Goal: Task Accomplishment & Management: Manage account settings

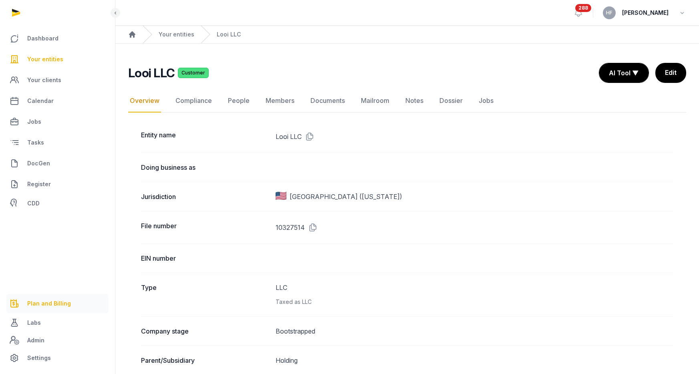
click at [51, 304] on span "Plan and Billing" at bounding box center [49, 304] width 44 height 10
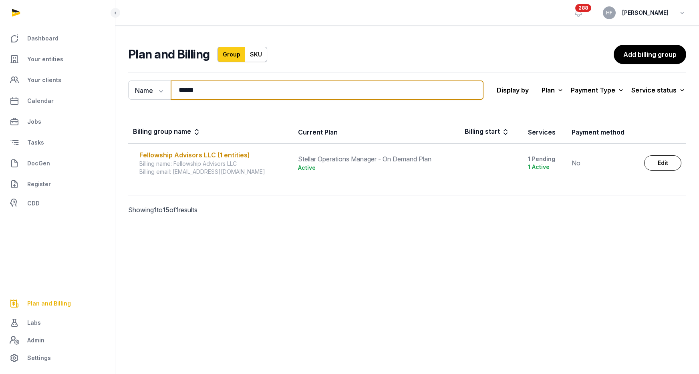
drag, startPoint x: 204, startPoint y: 92, endPoint x: 6, endPoint y: 68, distance: 199.2
click at [6, 68] on div "Dashboard Your entities Your clients Calendar Jobs Tasks DocGen Register CDD Pl…" at bounding box center [349, 187] width 699 height 374
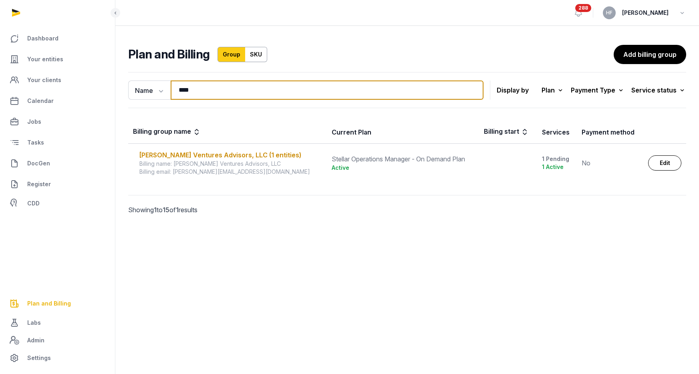
type input "****"
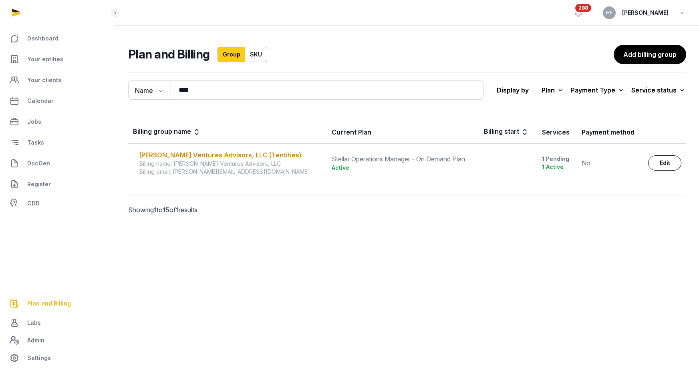
click at [173, 161] on div "Billing name: [PERSON_NAME] Ventures Advisors, LLC" at bounding box center [230, 164] width 183 height 8
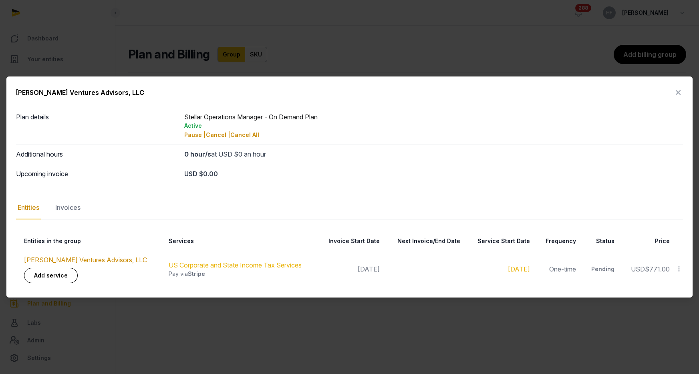
click at [679, 91] on icon at bounding box center [678, 92] width 10 height 13
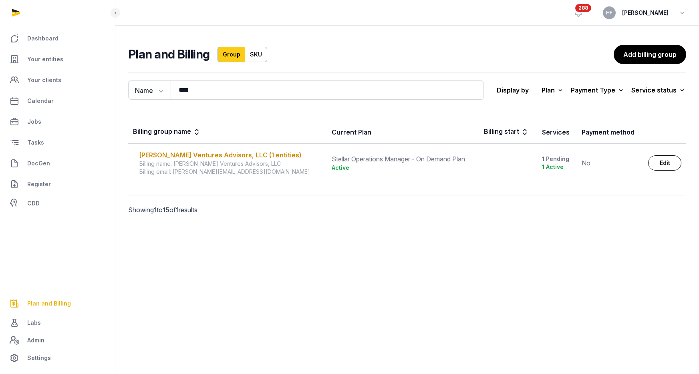
click at [668, 159] on link "Edit" at bounding box center [664, 162] width 33 height 15
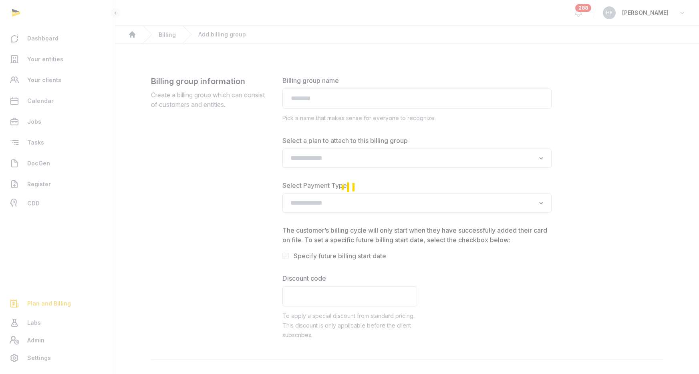
type input "**********"
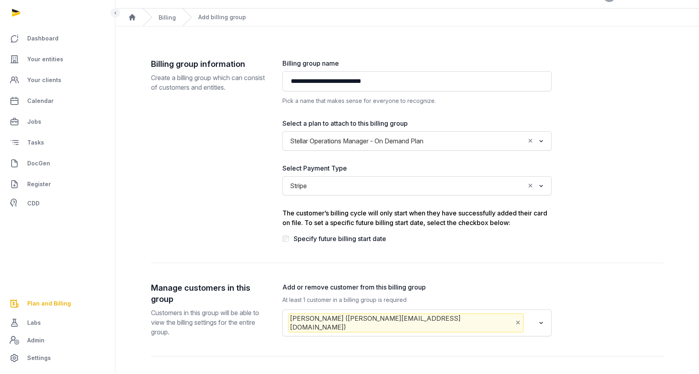
scroll to position [127, 0]
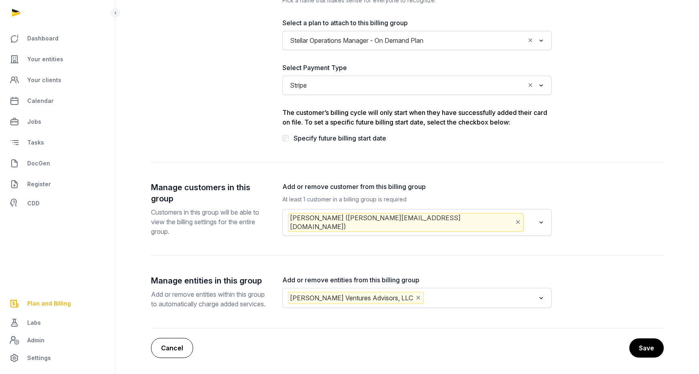
click at [185, 347] on link "Cancel" at bounding box center [172, 348] width 42 height 20
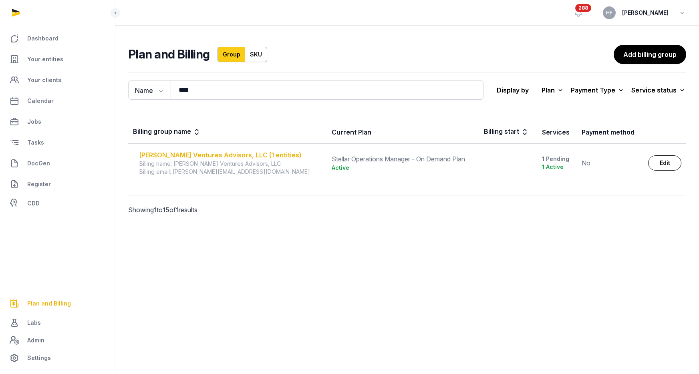
click at [236, 155] on div "[PERSON_NAME] Ventures Advisors, LLC (1 entities)" at bounding box center [230, 155] width 183 height 10
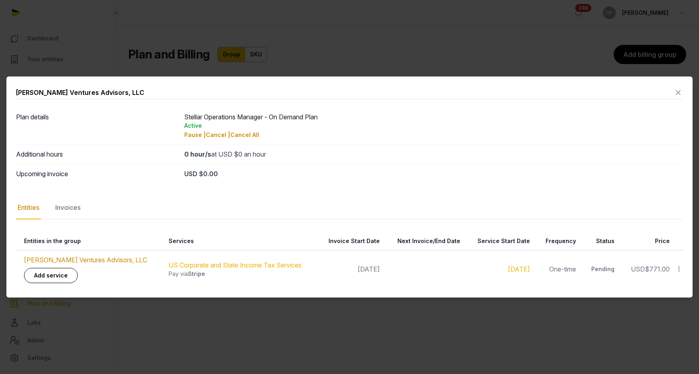
click at [678, 88] on icon at bounding box center [678, 92] width 10 height 13
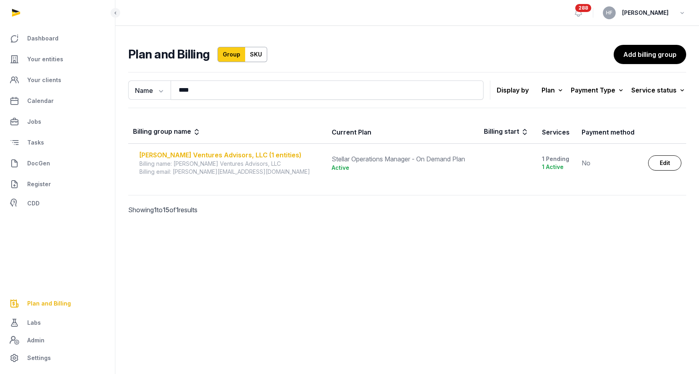
click at [242, 154] on div "[PERSON_NAME] Ventures Advisors, LLC (1 entities)" at bounding box center [230, 155] width 183 height 10
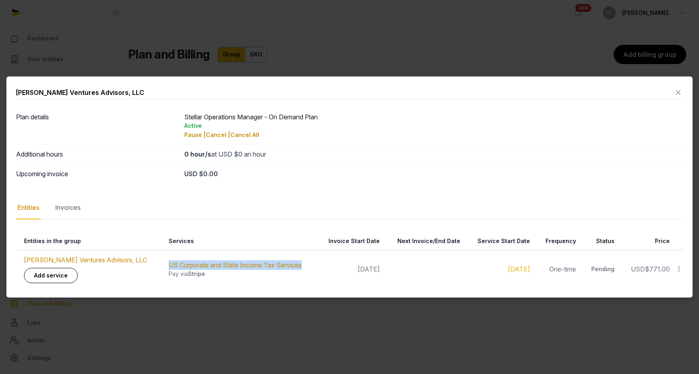
drag, startPoint x: 290, startPoint y: 268, endPoint x: 143, endPoint y: 261, distance: 147.1
click at [161, 262] on td "US Corporate and State Income Tax Services Pay via Stripe" at bounding box center [238, 269] width 155 height 38
copy link "US Corporate and State Income Tax Services"
click at [681, 89] on icon at bounding box center [678, 92] width 10 height 13
